Goal: Information Seeking & Learning: Learn about a topic

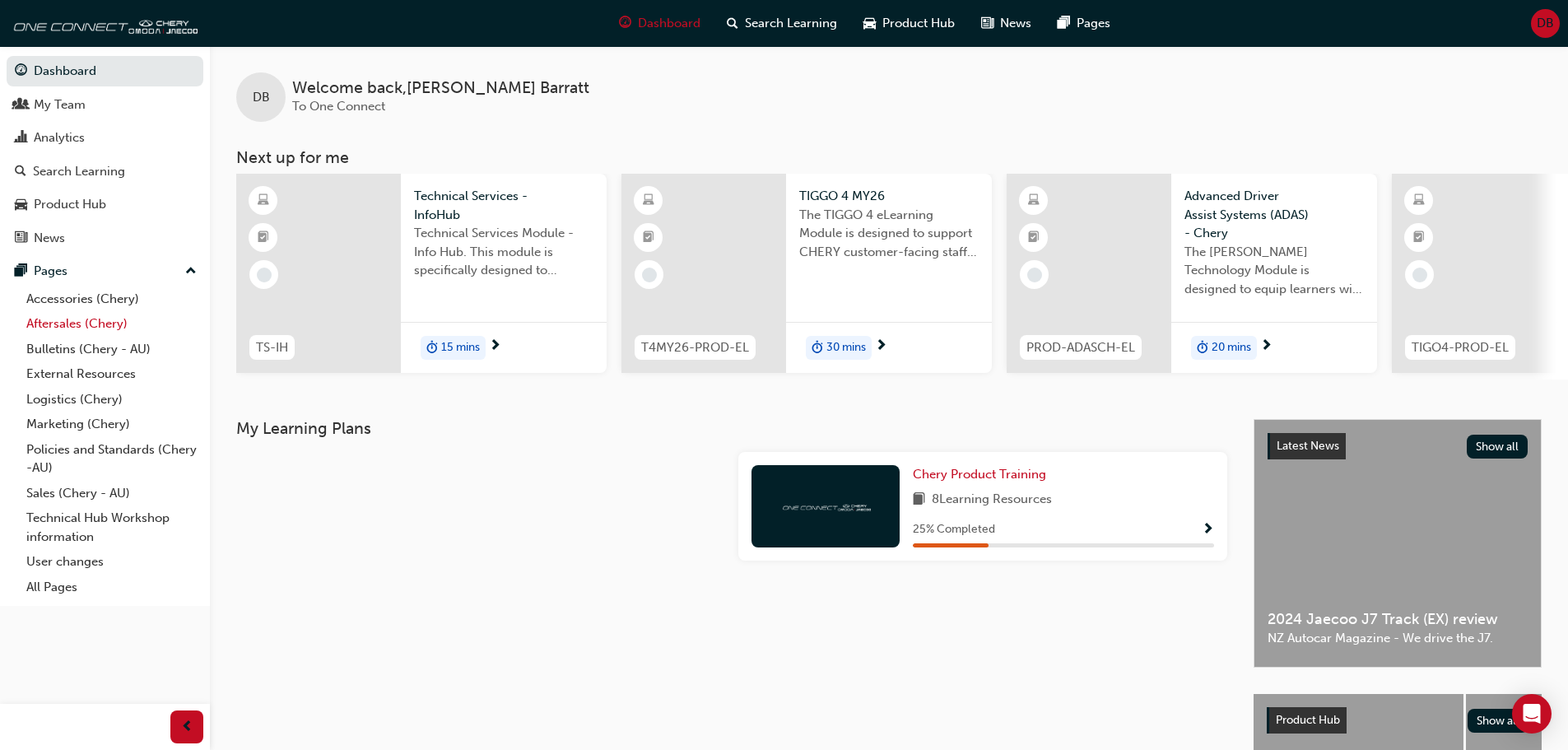
click at [51, 334] on link "Aftersales (Chery)" at bounding box center [112, 323] width 183 height 26
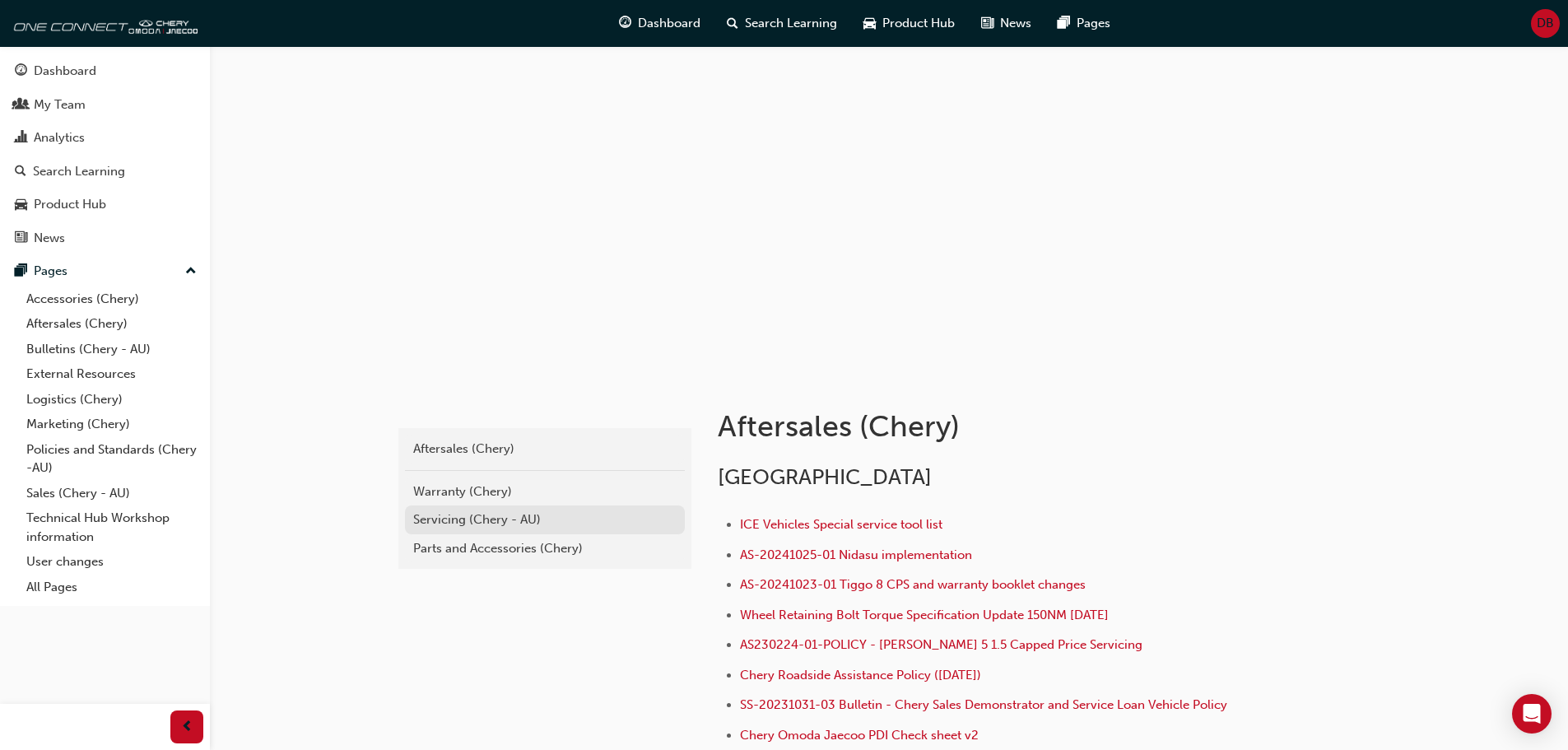
click at [469, 517] on div "Servicing (Chery - AU)" at bounding box center [545, 520] width 264 height 19
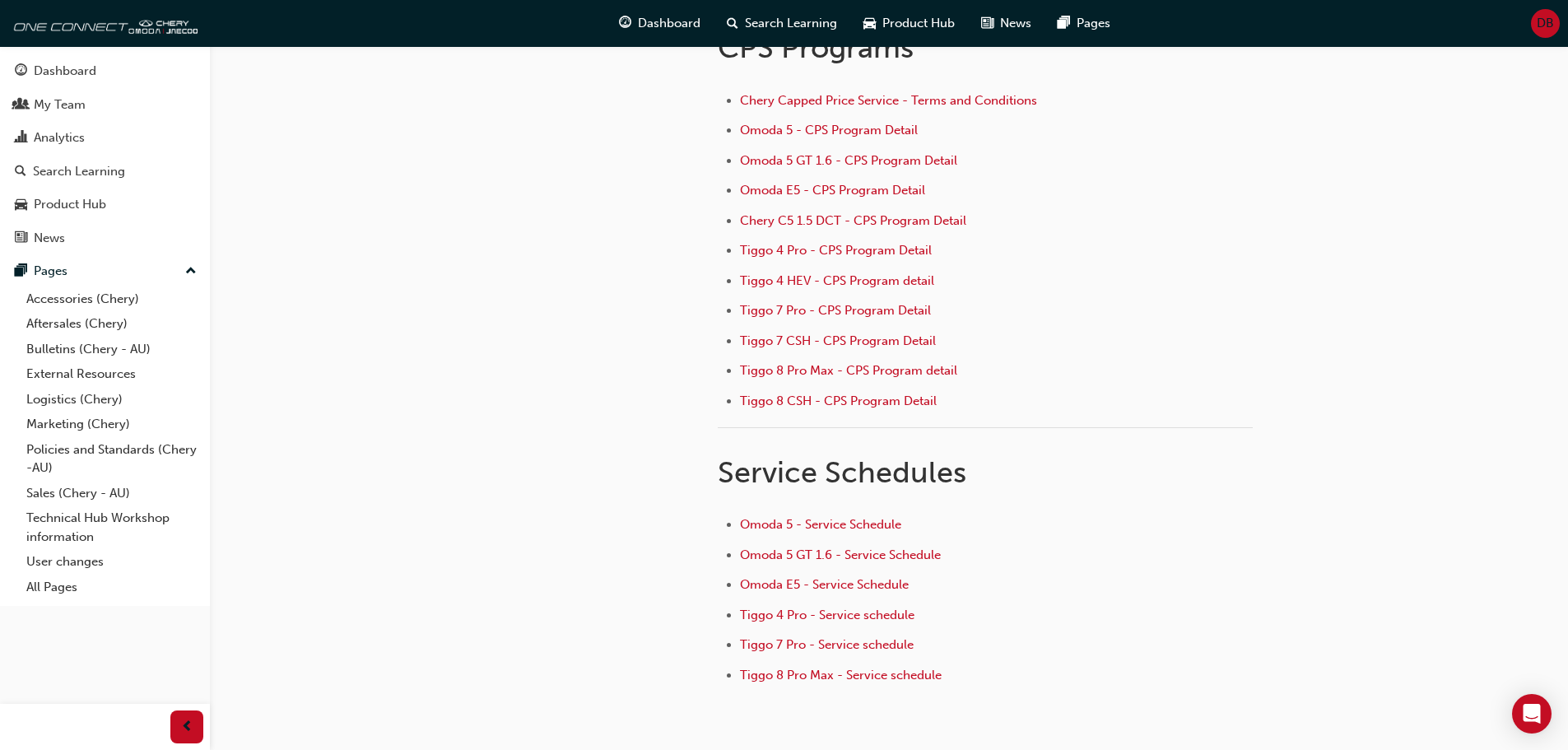
scroll to position [165, 0]
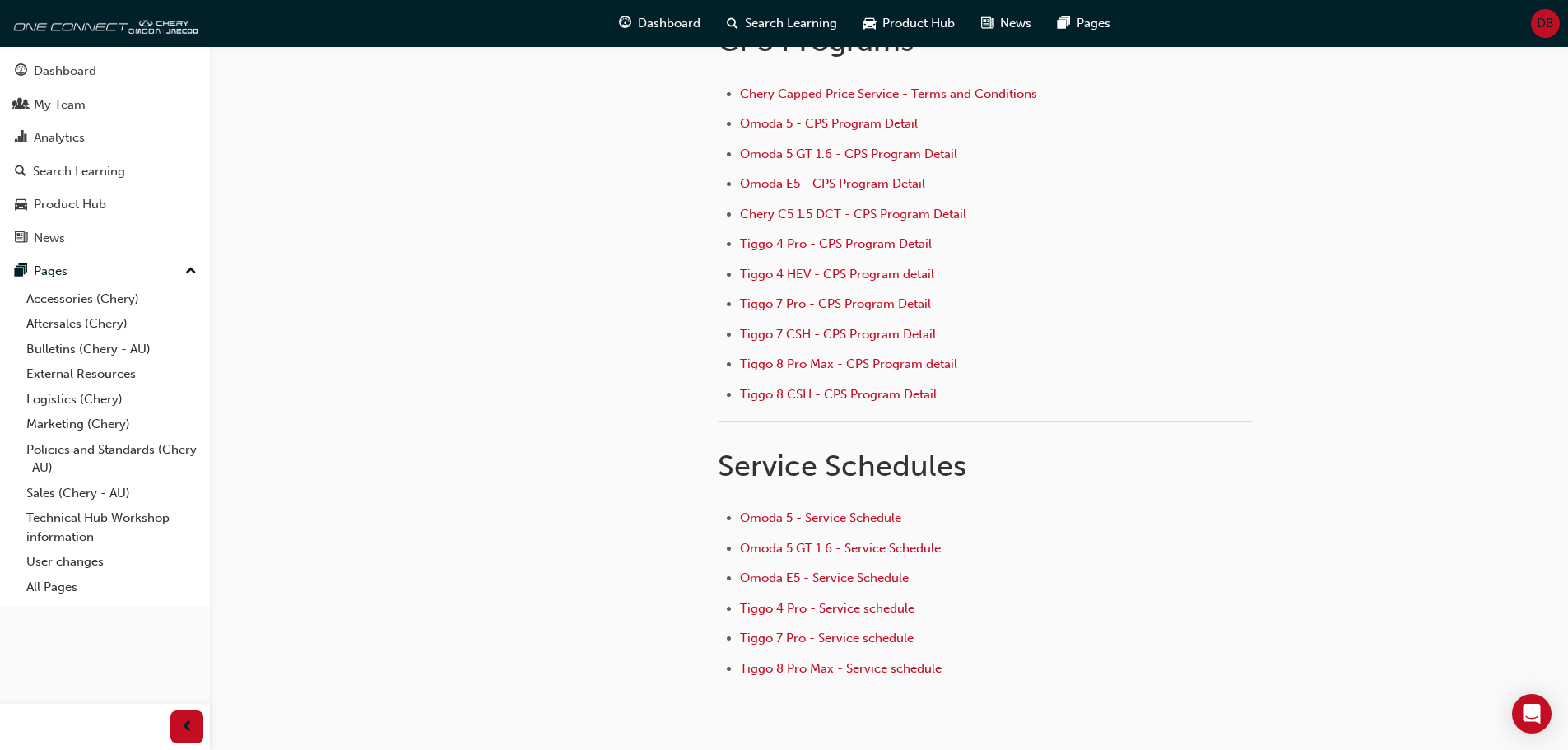
click at [418, 444] on div "e6c2693e-bd68-4b6f-9019-2b26792c3ad4 Aftersales (Chery) Servicing (Chery - AU)" at bounding box center [543, 315] width 297 height 867
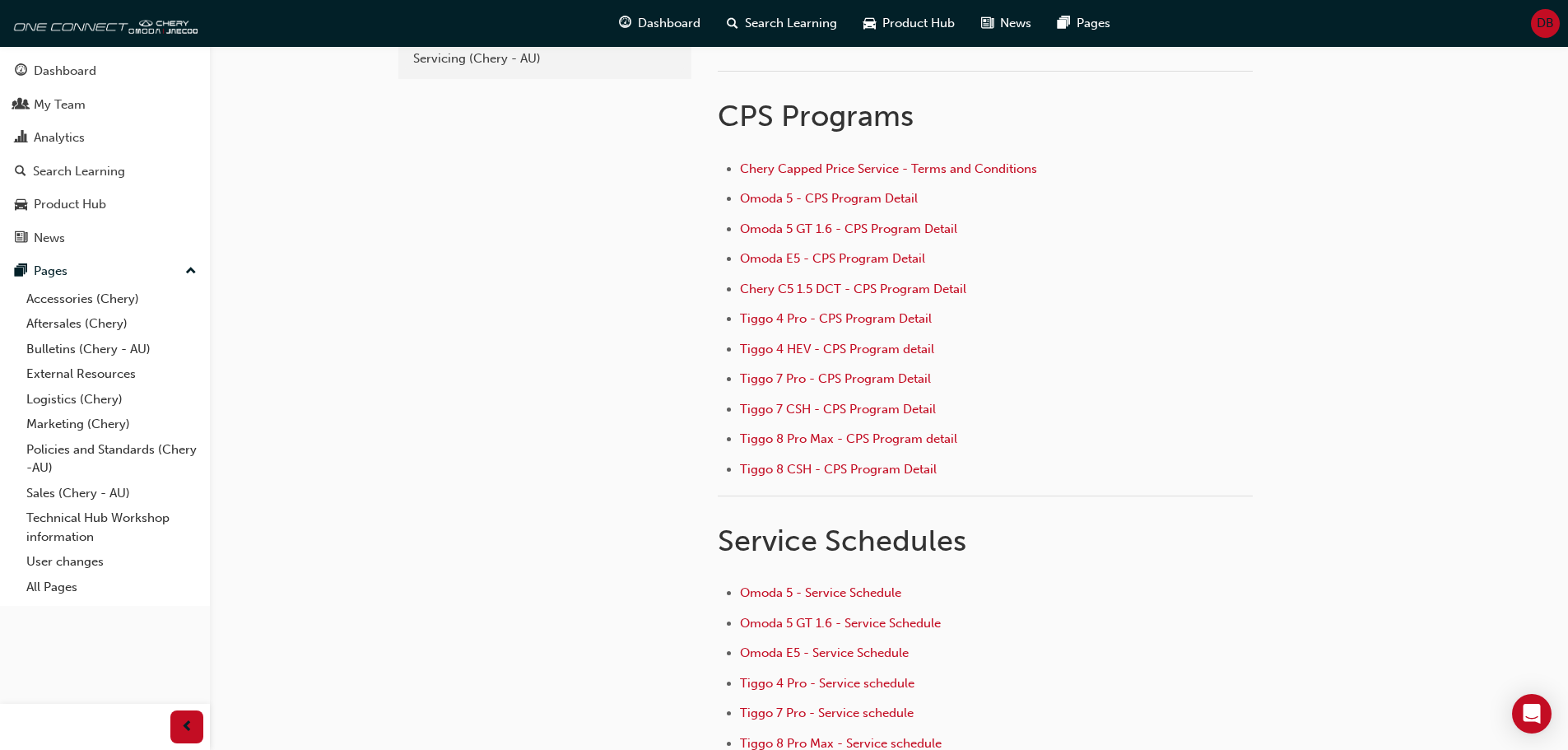
scroll to position [0, 0]
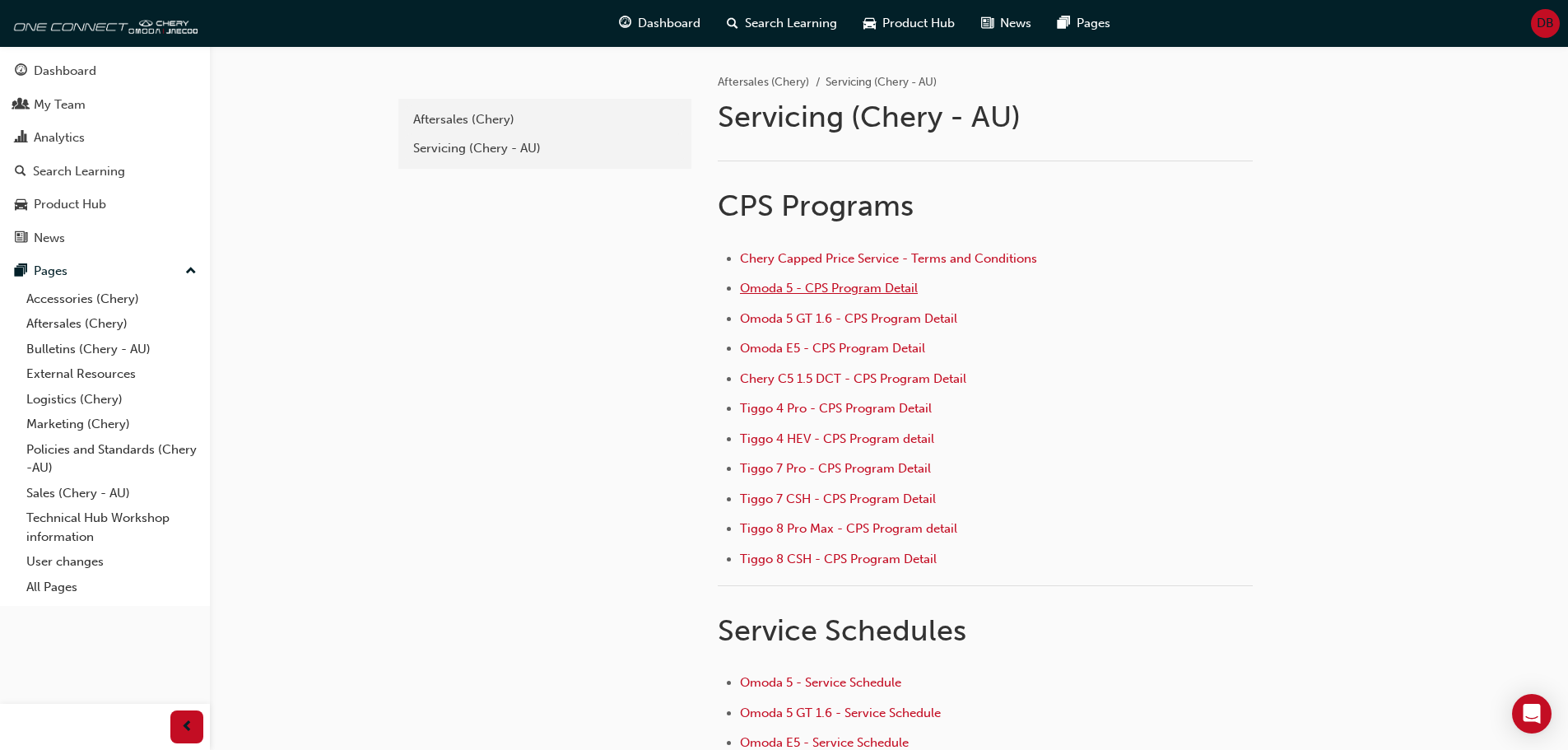
click at [751, 289] on span "Omoda 5 - CPS Program Detail" at bounding box center [828, 289] width 178 height 15
click at [774, 319] on span "Omoda 5 GT 1.6 - CPS Program Detail" at bounding box center [848, 318] width 217 height 15
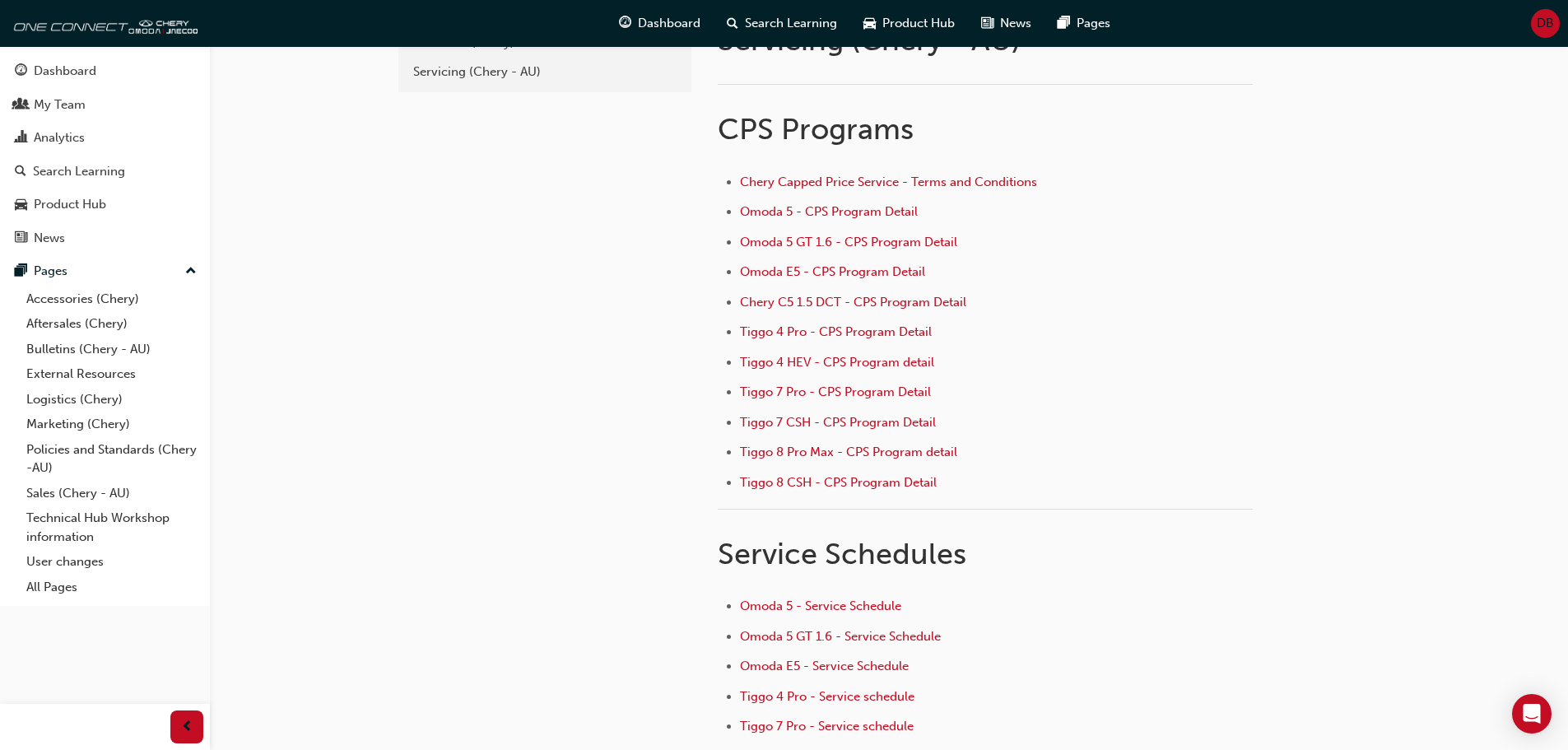
scroll to position [256, 0]
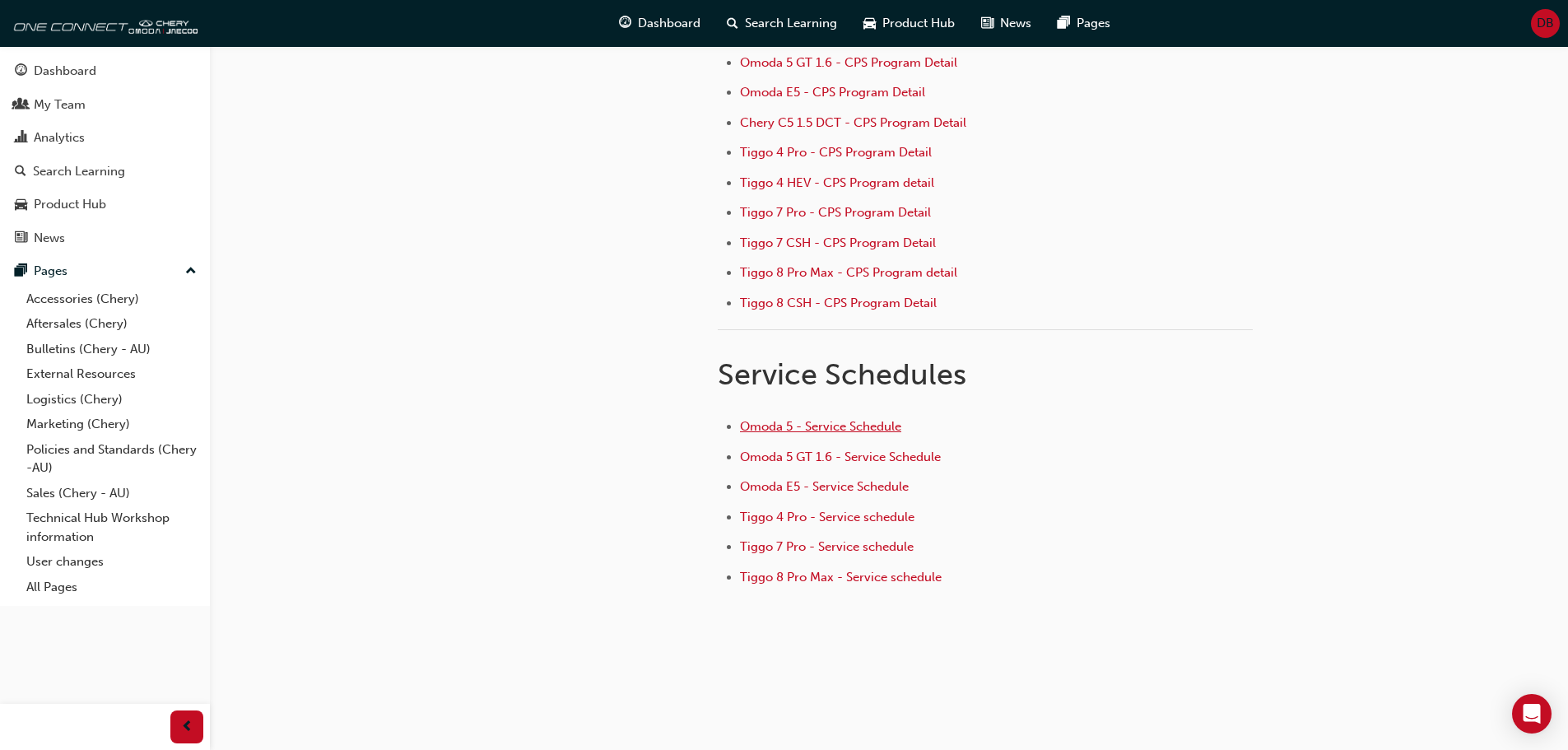
click at [809, 430] on span "Omoda 5 - Service Schedule" at bounding box center [820, 427] width 161 height 15
